Goal: Task Accomplishment & Management: Complete application form

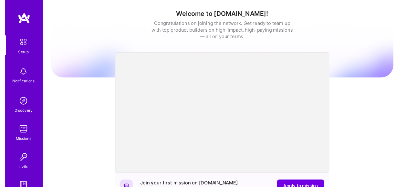
scroll to position [68, 0]
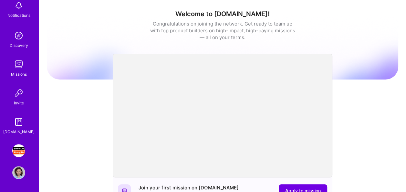
click at [12, 154] on img at bounding box center [18, 150] width 13 height 13
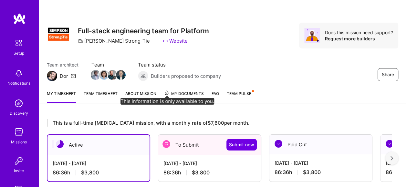
scroll to position [65, 0]
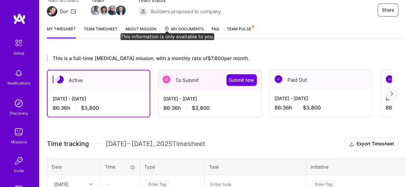
click at [197, 100] on div "[DATE] - [DATE]" at bounding box center [210, 98] width 92 height 7
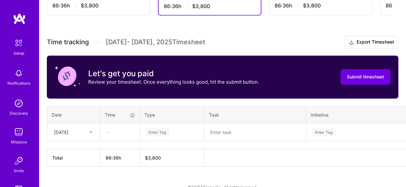
scroll to position [177, 0]
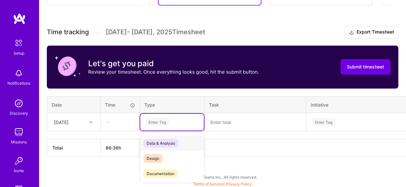
click at [153, 122] on div "Enter Tag" at bounding box center [157, 122] width 24 height 10
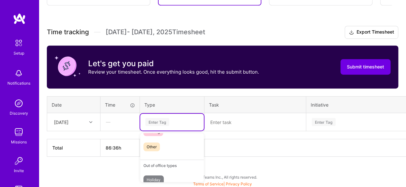
scroll to position [162, 0]
click at [166, 164] on div "Testing" at bounding box center [172, 163] width 64 height 15
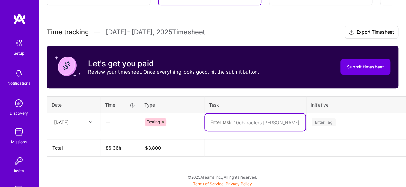
click at [237, 123] on textarea at bounding box center [255, 122] width 100 height 17
click at [225, 123] on textarea at bounding box center [255, 122] width 100 height 17
type textarea "Work in testing of Ticket ACM-1756"
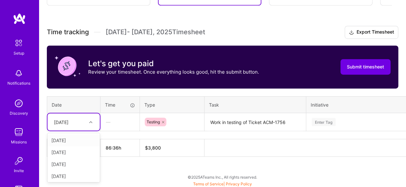
click at [89, 122] on icon at bounding box center [90, 122] width 3 height 3
click at [186, 121] on div "Testing" at bounding box center [172, 122] width 55 height 9
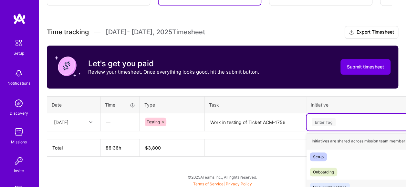
click at [323, 121] on div "option Document Service focused, 3 of 38. 38 results available. Use Up and Down…" at bounding box center [366, 122] width 118 height 17
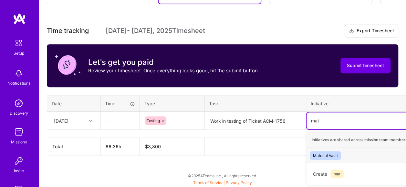
scroll to position [177, 0]
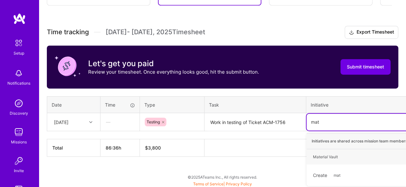
type input "mate"
click at [329, 155] on div "Material Vault" at bounding box center [325, 157] width 25 height 7
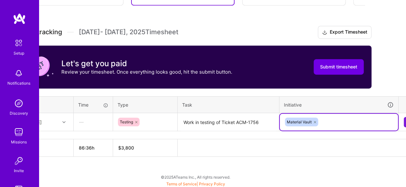
scroll to position [177, 41]
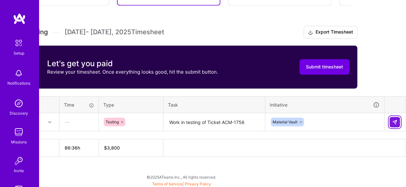
click at [394, 120] on img at bounding box center [394, 122] width 5 height 5
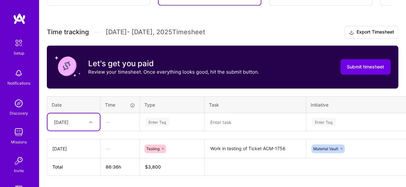
scroll to position [196, 0]
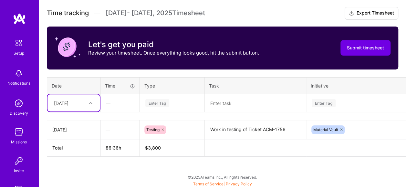
click at [93, 112] on div "Select is focused ,type to refine list, press Down to open the menu, [DATE]" at bounding box center [74, 102] width 52 height 17
click at [77, 122] on div "[DATE]" at bounding box center [74, 121] width 52 height 12
click at [157, 106] on div "Enter Tag" at bounding box center [157, 103] width 24 height 10
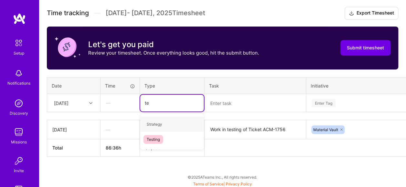
type input "tes"
click at [162, 127] on div "Testing" at bounding box center [172, 124] width 64 height 15
click at [221, 102] on textarea at bounding box center [255, 103] width 100 height 17
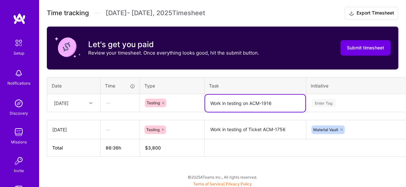
type textarea "Work in testing on ACM-1916"
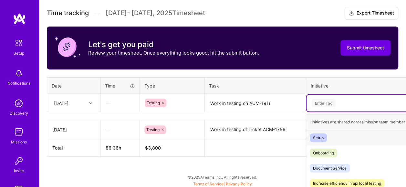
scroll to position [252, 0]
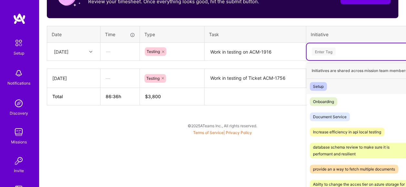
click at [344, 60] on div "option Material Vault, selected. option Setup focused, 1 of 38. 38 results avai…" at bounding box center [366, 51] width 118 height 17
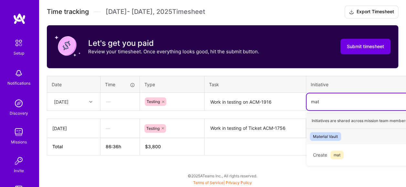
scroll to position [196, 0]
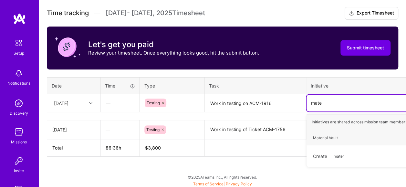
type input "mater"
click at [329, 136] on div "Material Vault" at bounding box center [325, 137] width 25 height 7
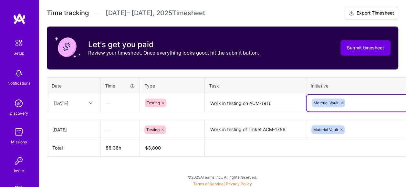
scroll to position [196, 41]
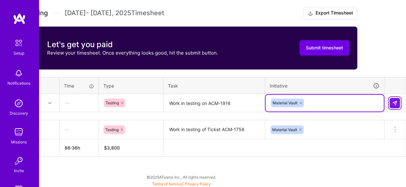
click at [393, 102] on img at bounding box center [394, 103] width 5 height 5
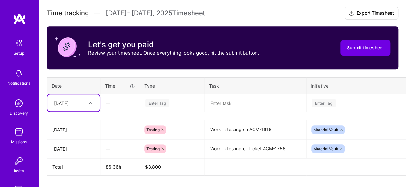
scroll to position [215, 0]
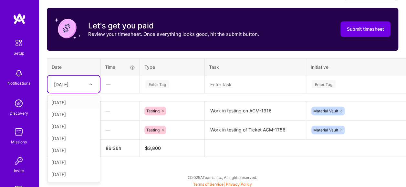
click at [86, 93] on div "option [DATE], selected. option [DATE] focused, 1 of 15. 14 results available. …" at bounding box center [74, 84] width 52 height 17
click at [78, 113] on div "[DATE]" at bounding box center [74, 115] width 52 height 12
click at [162, 83] on div "Enter Tag" at bounding box center [157, 84] width 24 height 10
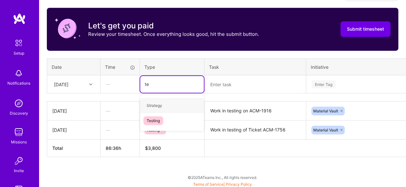
type input "tes"
click at [170, 103] on div "Testing" at bounding box center [172, 105] width 64 height 15
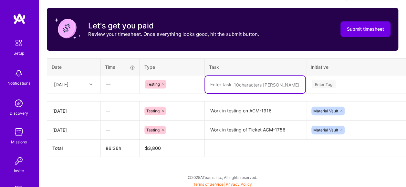
click at [213, 85] on textarea at bounding box center [255, 84] width 100 height 17
type textarea "Work in testing of PMC-33"
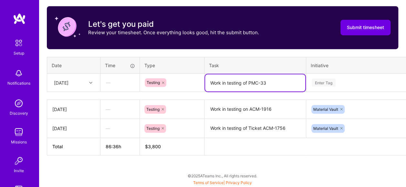
click at [327, 82] on div "Enter Tag" at bounding box center [366, 82] width 118 height 17
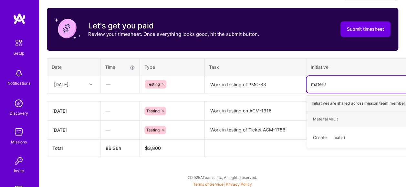
type input "material"
click at [336, 118] on div "Material Vault" at bounding box center [325, 119] width 25 height 7
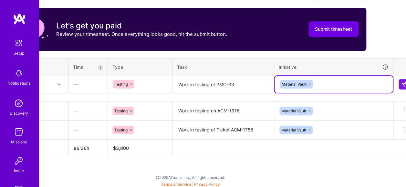
scroll to position [215, 41]
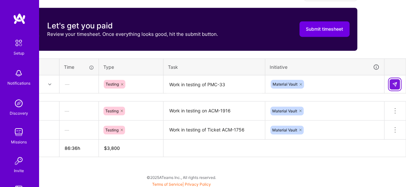
click at [393, 82] on img at bounding box center [394, 84] width 5 height 5
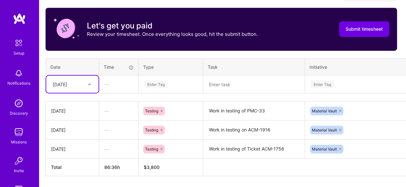
scroll to position [215, 0]
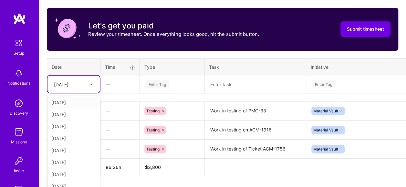
click at [84, 83] on div "[DATE]" at bounding box center [69, 84] width 36 height 11
click at [79, 123] on div "[DATE]" at bounding box center [74, 127] width 52 height 12
click at [158, 85] on div "Enter Tag" at bounding box center [157, 84] width 24 height 10
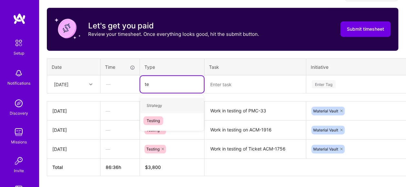
type input "tes"
click at [166, 103] on div "Testing" at bounding box center [172, 105] width 64 height 15
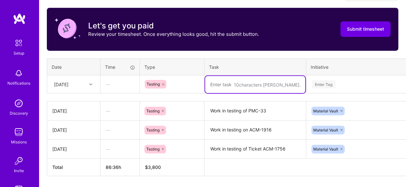
click at [237, 87] on textarea at bounding box center [255, 84] width 100 height 17
type textarea "Work on testing of PMC-23"
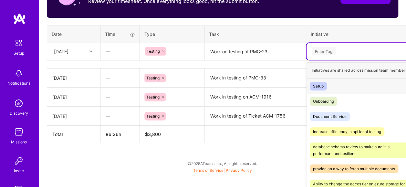
click at [335, 60] on div "option Material Vault, selected. option Setup focused, 1 of 38. 38 results avai…" at bounding box center [366, 51] width 118 height 17
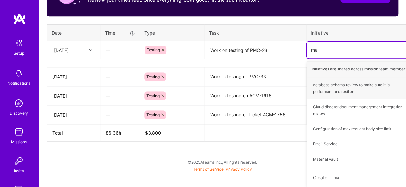
scroll to position [234, 0]
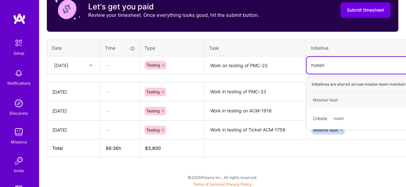
type input "materia"
click at [345, 100] on div "Material Vault Hide" at bounding box center [366, 99] width 118 height 15
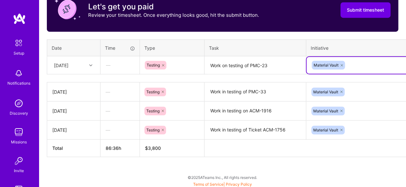
scroll to position [234, 41]
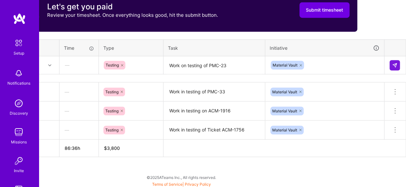
click at [389, 67] on td at bounding box center [396, 65] width 22 height 18
click at [392, 67] on img at bounding box center [394, 65] width 5 height 5
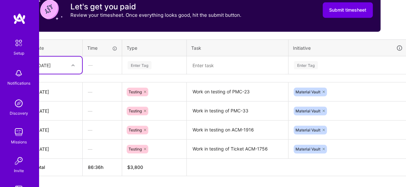
scroll to position [234, 0]
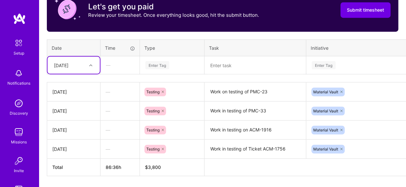
click at [86, 65] on div "[DATE]" at bounding box center [69, 65] width 36 height 11
click at [76, 142] on div "[DATE]" at bounding box center [74, 143] width 52 height 12
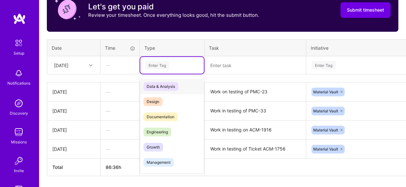
click at [167, 66] on div "Enter Tag" at bounding box center [157, 65] width 24 height 10
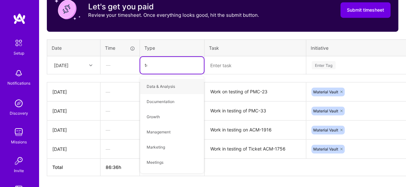
type input "tes"
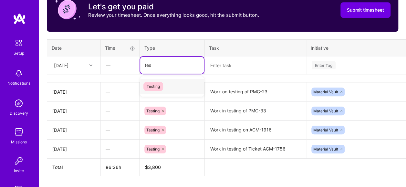
click at [168, 86] on div "Testing" at bounding box center [172, 86] width 64 height 15
click at [231, 66] on textarea at bounding box center [255, 65] width 100 height 17
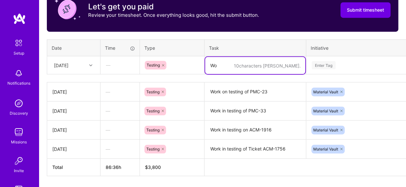
type textarea "W"
type textarea "Work on Automation tasks for Blazor site"
click at [326, 65] on div "Enter Tag" at bounding box center [366, 65] width 118 height 17
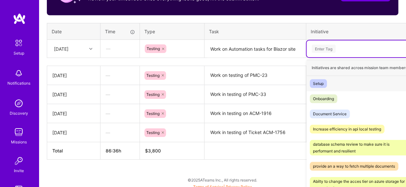
scroll to position [252, 0]
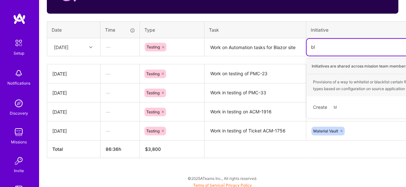
type input "b"
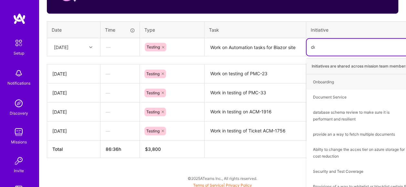
type input "doc"
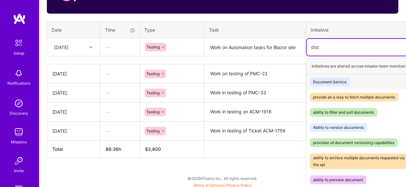
click at [343, 80] on div "Document Service" at bounding box center [330, 82] width 34 height 7
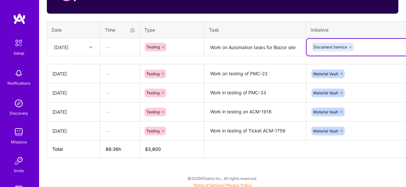
click at [163, 45] on icon at bounding box center [163, 47] width 4 height 4
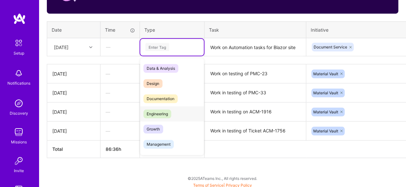
click at [177, 113] on div "Engineering" at bounding box center [172, 113] width 64 height 15
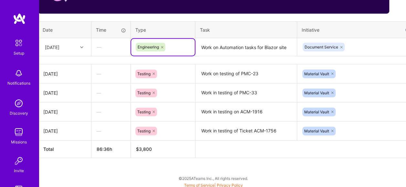
scroll to position [252, 41]
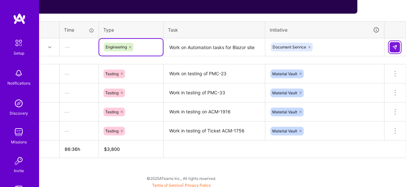
click at [393, 45] on img at bounding box center [394, 47] width 5 height 5
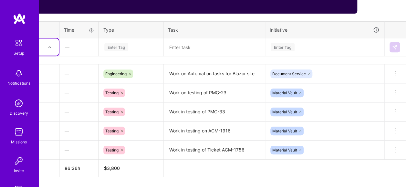
scroll to position [252, 0]
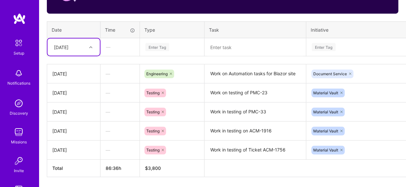
click at [91, 48] on div at bounding box center [92, 47] width 10 height 8
click at [78, 134] on div "[DATE]" at bounding box center [74, 137] width 52 height 12
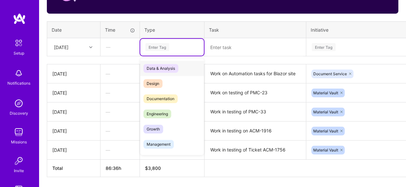
click at [169, 45] on div "Enter Tag" at bounding box center [157, 47] width 24 height 10
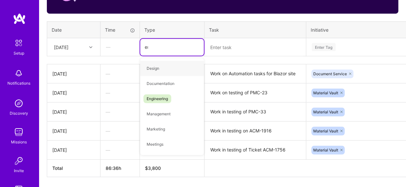
type input "eng"
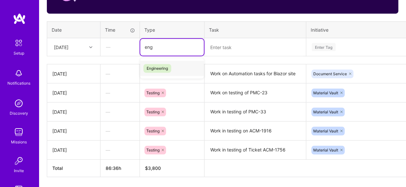
click at [171, 68] on div "Engineering" at bounding box center [172, 68] width 64 height 15
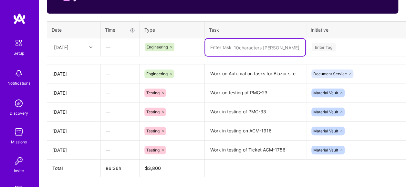
click at [243, 49] on textarea at bounding box center [255, 47] width 100 height 17
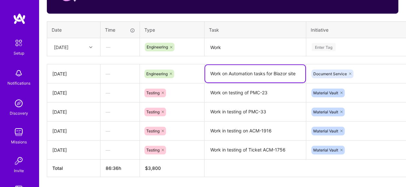
drag, startPoint x: 300, startPoint y: 72, endPoint x: 210, endPoint y: 73, distance: 89.9
click at [210, 73] on textarea "Work on Automation tasks for Blazor site" at bounding box center [255, 73] width 100 height 17
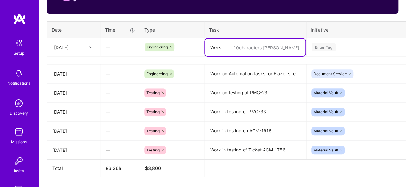
click at [231, 47] on textarea "Work" at bounding box center [255, 47] width 100 height 17
drag, startPoint x: 232, startPoint y: 48, endPoint x: 203, endPoint y: 45, distance: 29.6
click at [203, 45] on tr "[DATE] — Engineering 10 characters min. Work Enter Tag" at bounding box center [247, 47] width 400 height 18
paste textarea "on Automation tasks for Blazor site"
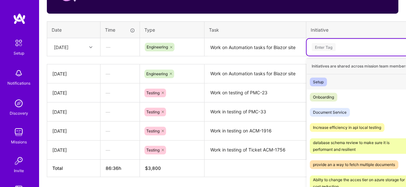
click at [341, 47] on div "Enter Tag" at bounding box center [365, 47] width 109 height 8
click at [354, 111] on div "Document Service Hide" at bounding box center [366, 112] width 118 height 15
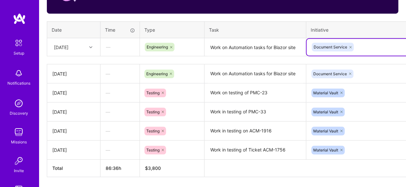
click at [297, 47] on textarea "Work on Automation tasks for Blazor site" at bounding box center [255, 47] width 100 height 17
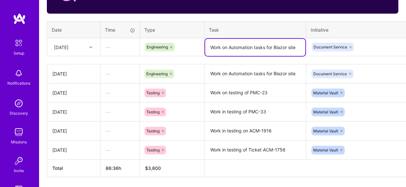
click at [266, 46] on textarea "Work on Automation tasks for Blazor site" at bounding box center [255, 47] width 100 height 17
type textarea "Work on Automation tasks for Blazor site"
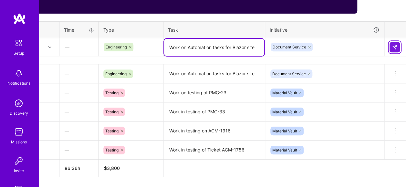
click at [394, 46] on img at bounding box center [394, 47] width 5 height 5
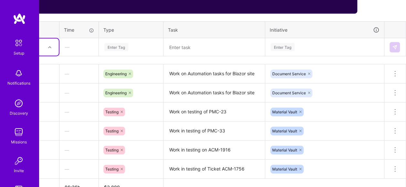
scroll to position [252, 0]
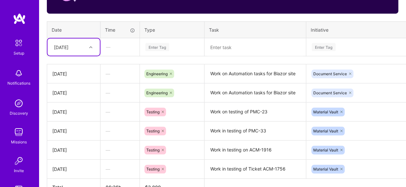
click at [90, 46] on icon at bounding box center [90, 47] width 3 height 3
click at [73, 118] on div "[DATE]" at bounding box center [74, 117] width 52 height 12
click at [165, 44] on div "Enter Tag" at bounding box center [157, 47] width 24 height 10
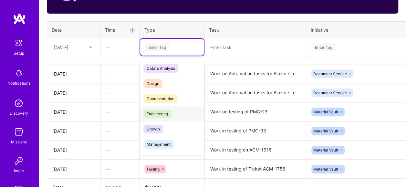
click at [174, 111] on div "Engineering" at bounding box center [172, 113] width 64 height 15
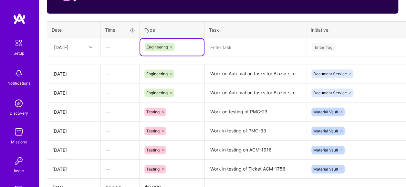
click at [172, 47] on icon at bounding box center [171, 47] width 4 height 4
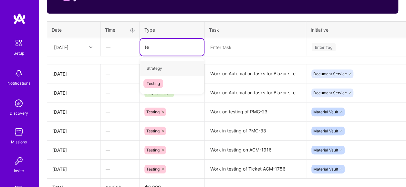
type input "tes"
drag, startPoint x: 172, startPoint y: 70, endPoint x: 182, endPoint y: 65, distance: 10.6
click at [172, 69] on div "Testing" at bounding box center [172, 68] width 64 height 15
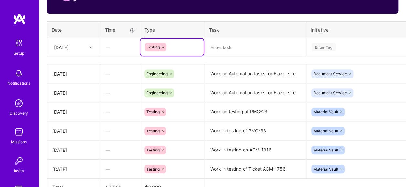
click at [230, 46] on textarea at bounding box center [255, 47] width 100 height 17
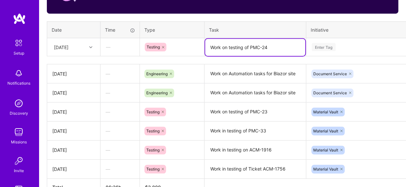
type textarea "Work on testing of PMC-24"
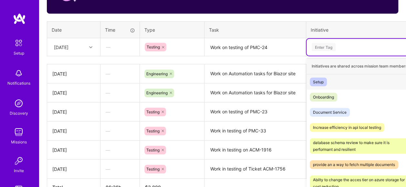
click at [327, 48] on div "Enter Tag" at bounding box center [324, 47] width 24 height 10
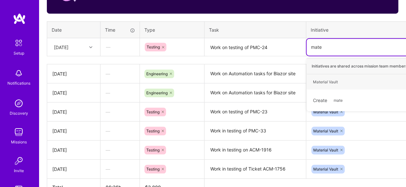
type input "mater"
click at [343, 83] on div "Material Vault Hide" at bounding box center [366, 81] width 118 height 15
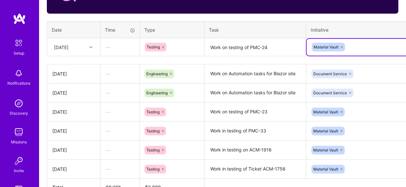
scroll to position [252, 41]
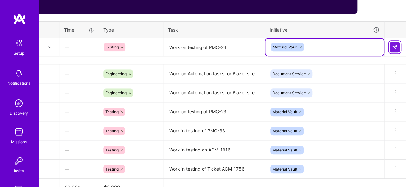
click at [398, 45] on button at bounding box center [395, 47] width 10 height 10
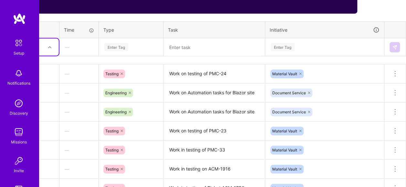
scroll to position [252, 0]
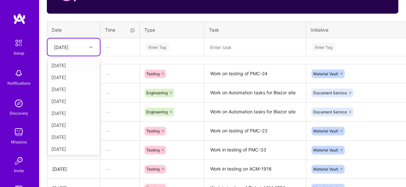
click at [91, 43] on div at bounding box center [92, 47] width 10 height 8
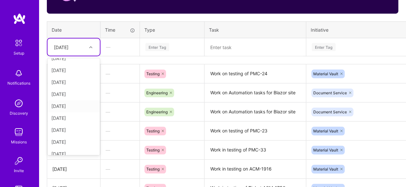
scroll to position [32, 0]
click at [80, 127] on div "[DATE]" at bounding box center [74, 129] width 52 height 12
click at [174, 43] on div "Enter Tag" at bounding box center [172, 47] width 55 height 8
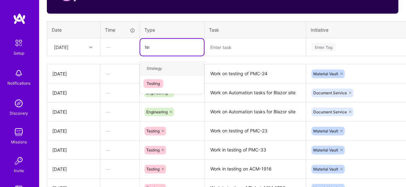
type input "test"
click at [182, 70] on div "Testing" at bounding box center [172, 68] width 64 height 15
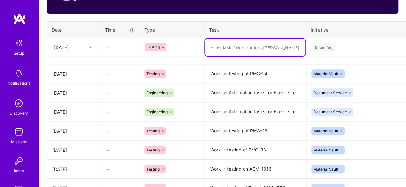
click at [227, 44] on textarea at bounding box center [255, 47] width 100 height 17
click at [264, 46] on textarea "Work on testing of" at bounding box center [255, 47] width 100 height 17
type textarea "Work on testing of ACM-1916"
click at [334, 42] on div "Enter Tag" at bounding box center [324, 47] width 24 height 10
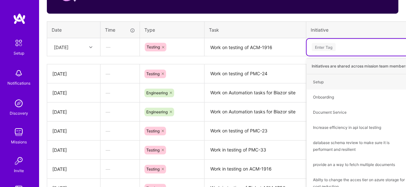
click at [284, 47] on textarea "Work on testing of ACM-1916" at bounding box center [255, 47] width 100 height 17
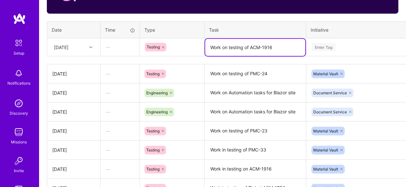
click at [332, 48] on div "Enter Tag" at bounding box center [324, 47] width 24 height 10
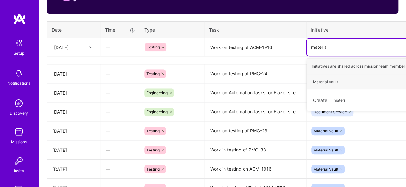
type input "material"
click at [353, 82] on div "Material Vault Hide" at bounding box center [366, 81] width 118 height 15
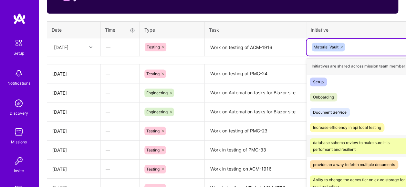
scroll to position [252, 41]
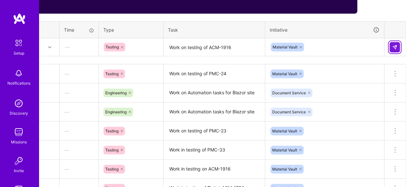
click at [395, 45] on img at bounding box center [394, 47] width 5 height 5
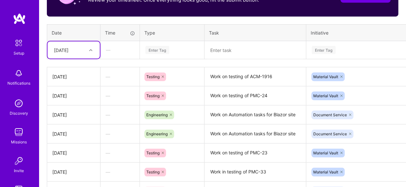
scroll to position [264, 0]
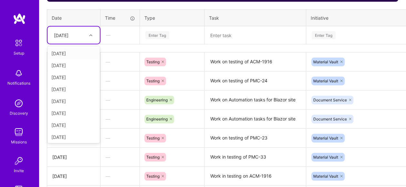
click at [91, 37] on div at bounding box center [92, 35] width 10 height 8
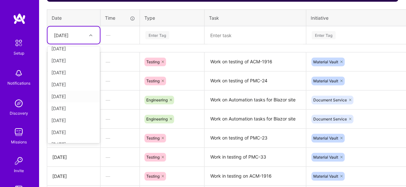
click at [76, 96] on div "[DATE]" at bounding box center [74, 97] width 52 height 12
click at [177, 33] on div "Enter Tag" at bounding box center [172, 35] width 55 height 8
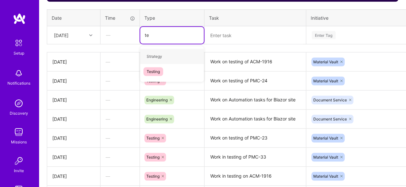
type input "tes"
click at [177, 55] on div "Testing" at bounding box center [172, 56] width 64 height 15
click at [242, 39] on textarea at bounding box center [255, 35] width 100 height 17
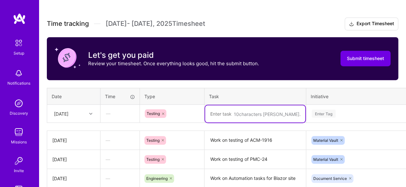
scroll to position [199, 0]
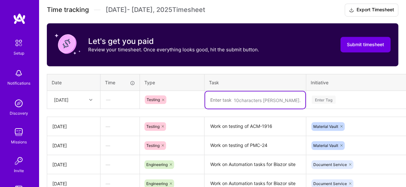
click at [239, 101] on textarea at bounding box center [255, 99] width 100 height 17
click at [235, 99] on textarea at bounding box center [255, 99] width 100 height 17
type textarea "Working on testing of ACM-1829"
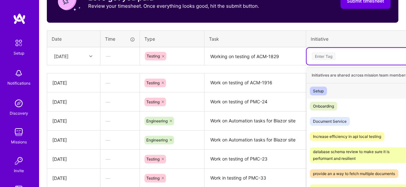
click at [344, 65] on div "option Material Vault, selected. option Setup focused, 1 of 38. 38 results avai…" at bounding box center [366, 56] width 118 height 17
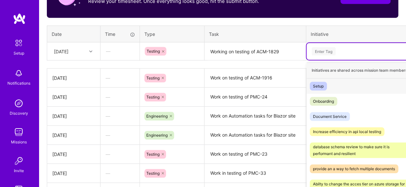
scroll to position [252, 0]
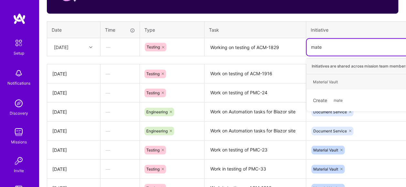
type input "mater"
click at [348, 79] on div "Material Vault Hide" at bounding box center [366, 81] width 118 height 15
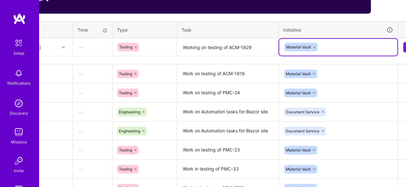
scroll to position [252, 41]
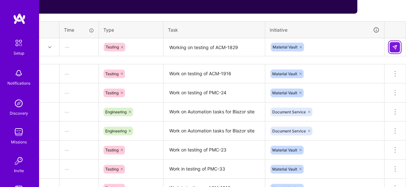
click at [396, 47] on img at bounding box center [394, 47] width 5 height 5
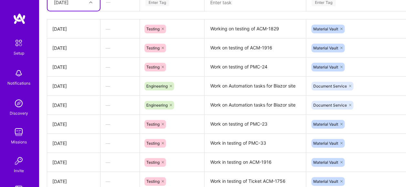
scroll to position [283, 0]
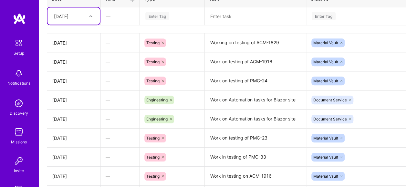
click at [88, 19] on div at bounding box center [92, 16] width 10 height 11
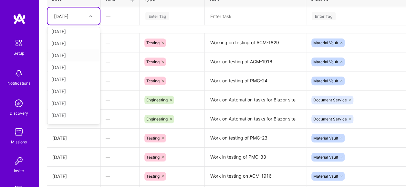
scroll to position [73, 0]
click at [254, 71] on td "Work on testing of PMC-24" at bounding box center [256, 80] width 102 height 19
click at [83, 17] on div "[DATE]" at bounding box center [69, 16] width 36 height 11
click at [81, 102] on div "[DATE]" at bounding box center [74, 105] width 52 height 12
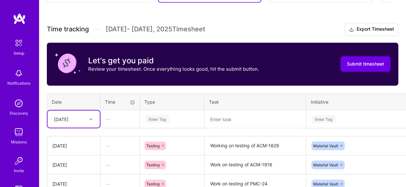
scroll to position [251, 0]
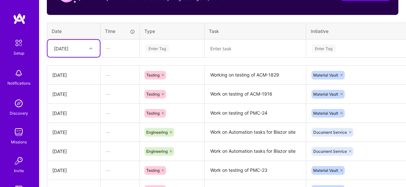
click at [160, 47] on div "Enter Tag" at bounding box center [157, 48] width 24 height 10
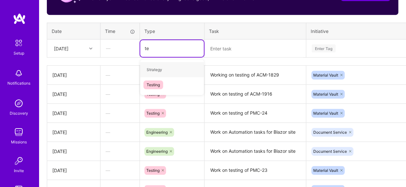
type input "tes"
click at [173, 68] on div "Testing" at bounding box center [172, 69] width 64 height 15
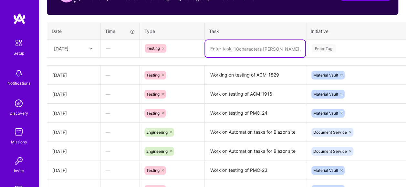
click at [239, 48] on textarea at bounding box center [255, 48] width 100 height 17
click at [244, 46] on textarea at bounding box center [255, 48] width 100 height 17
type textarea "Working on testing of PMC-44"
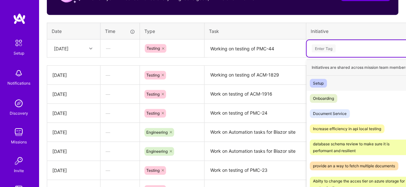
click at [340, 46] on div "Enter Tag" at bounding box center [365, 48] width 109 height 8
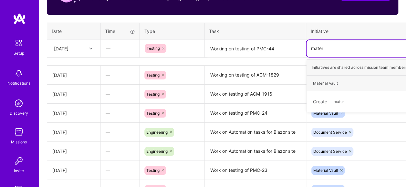
type input "materi"
click at [344, 83] on div "Material Vault Hide" at bounding box center [366, 83] width 118 height 15
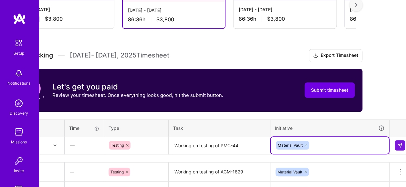
scroll to position [154, 41]
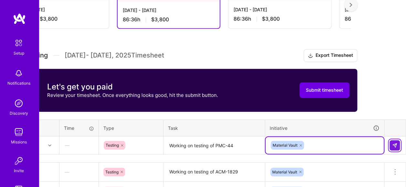
click at [394, 145] on img at bounding box center [394, 145] width 5 height 5
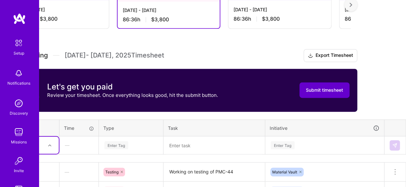
click at [316, 87] on span "Submit timesheet" at bounding box center [324, 90] width 37 height 6
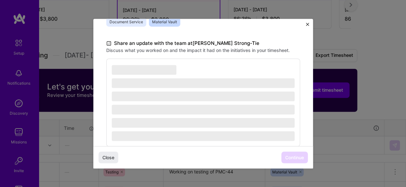
scroll to position [190, 0]
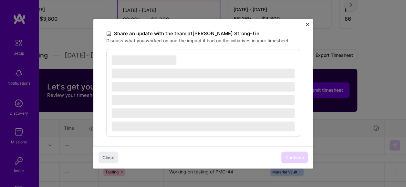
click at [157, 109] on span "‌" at bounding box center [203, 113] width 183 height 10
click at [225, 133] on div "‌ ‌ ‌ ‌ ‌ ‌" at bounding box center [203, 93] width 194 height 88
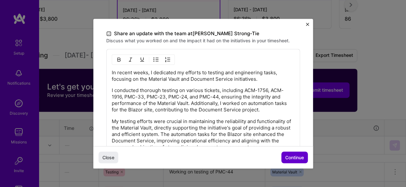
click at [287, 158] on span "Continue" at bounding box center [294, 157] width 19 height 6
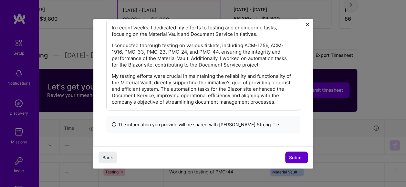
scroll to position [126, 0]
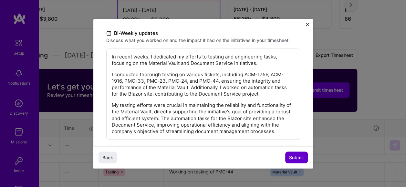
click at [295, 159] on span "Submit" at bounding box center [296, 157] width 15 height 6
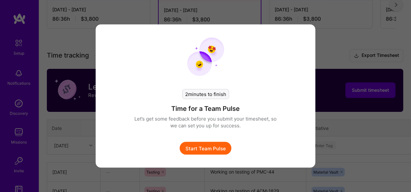
click at [203, 148] on button "Start Team Pulse" at bounding box center [206, 148] width 52 height 13
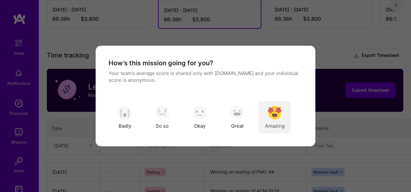
click at [275, 116] on img "modal" at bounding box center [275, 112] width 14 height 14
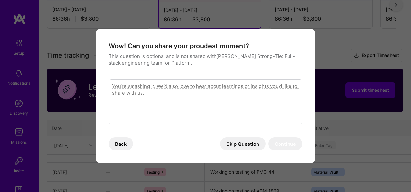
click at [241, 145] on button "Skip Question" at bounding box center [243, 143] width 46 height 13
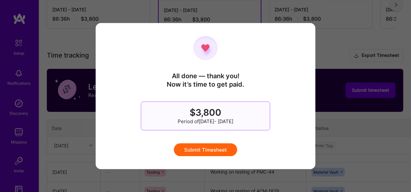
click at [214, 150] on button "Submit Timesheet" at bounding box center [205, 149] width 63 height 13
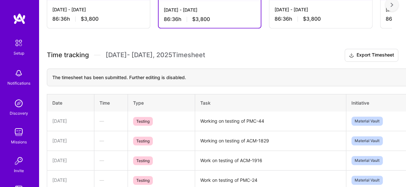
scroll to position [153, 0]
